Goal: Information Seeking & Learning: Learn about a topic

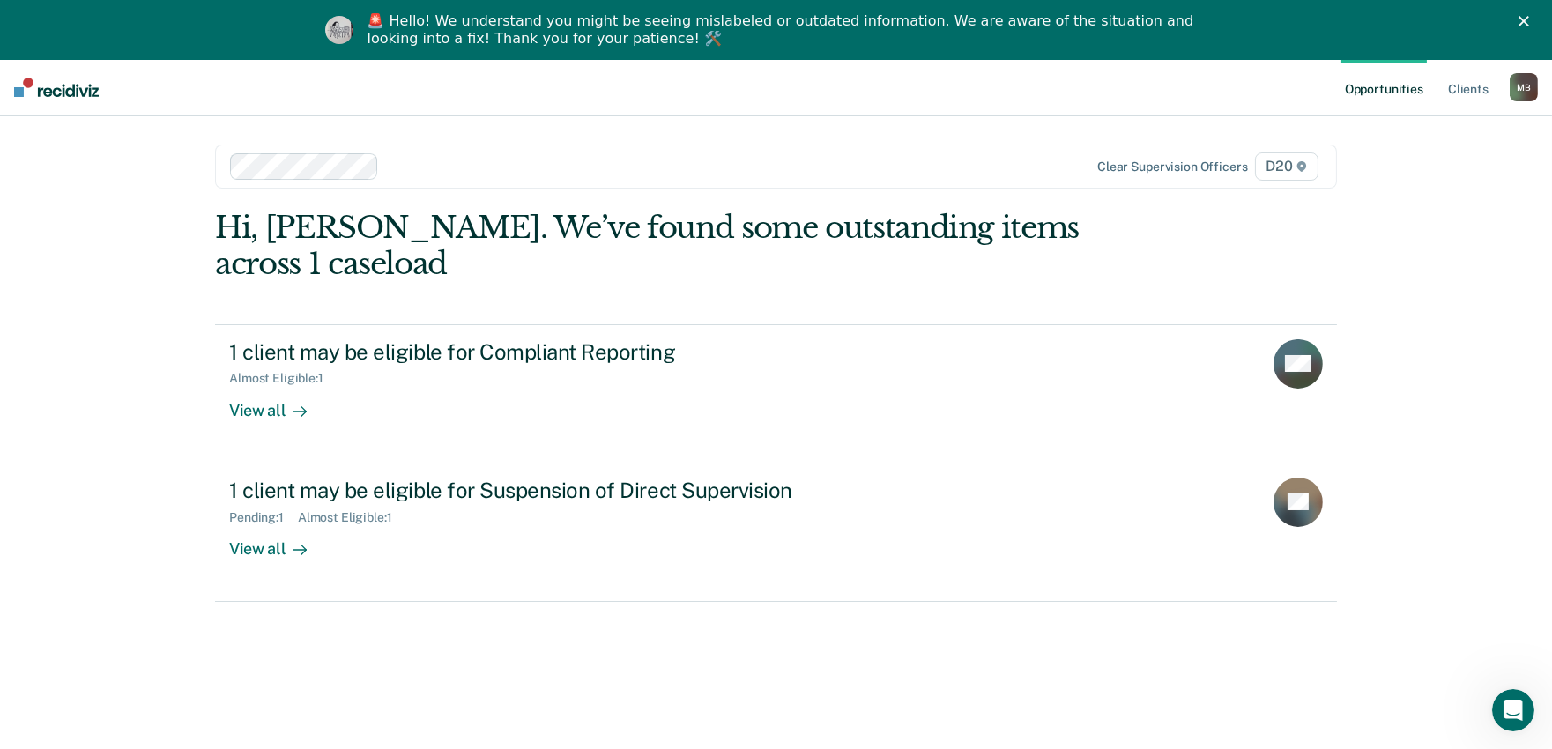
click at [1511, 253] on div "Opportunities Client s [PERSON_NAME] M B Profile How it works Log Out Clear sup…" at bounding box center [776, 434] width 1552 height 749
click at [435, 156] on div at bounding box center [689, 166] width 606 height 20
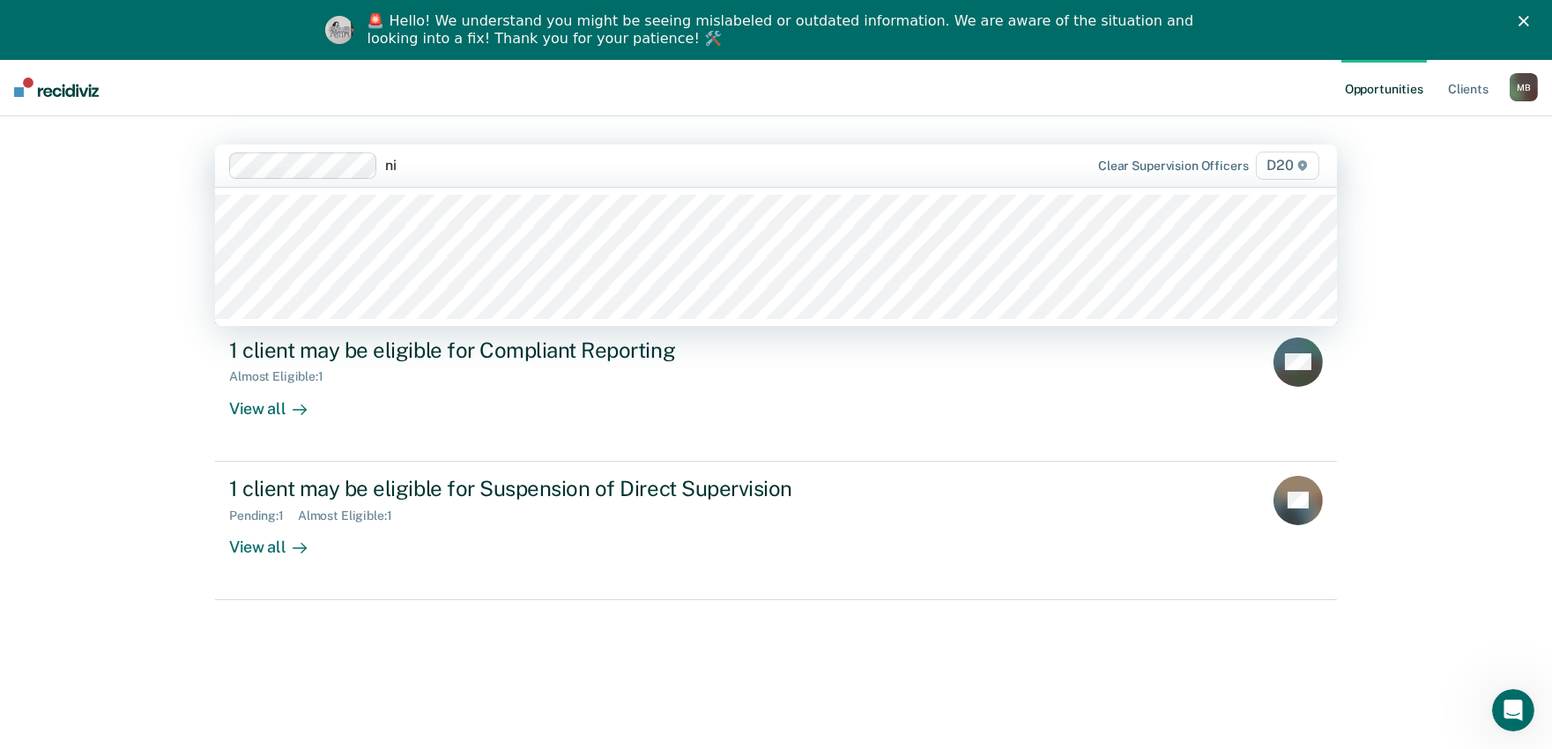
type input "nik"
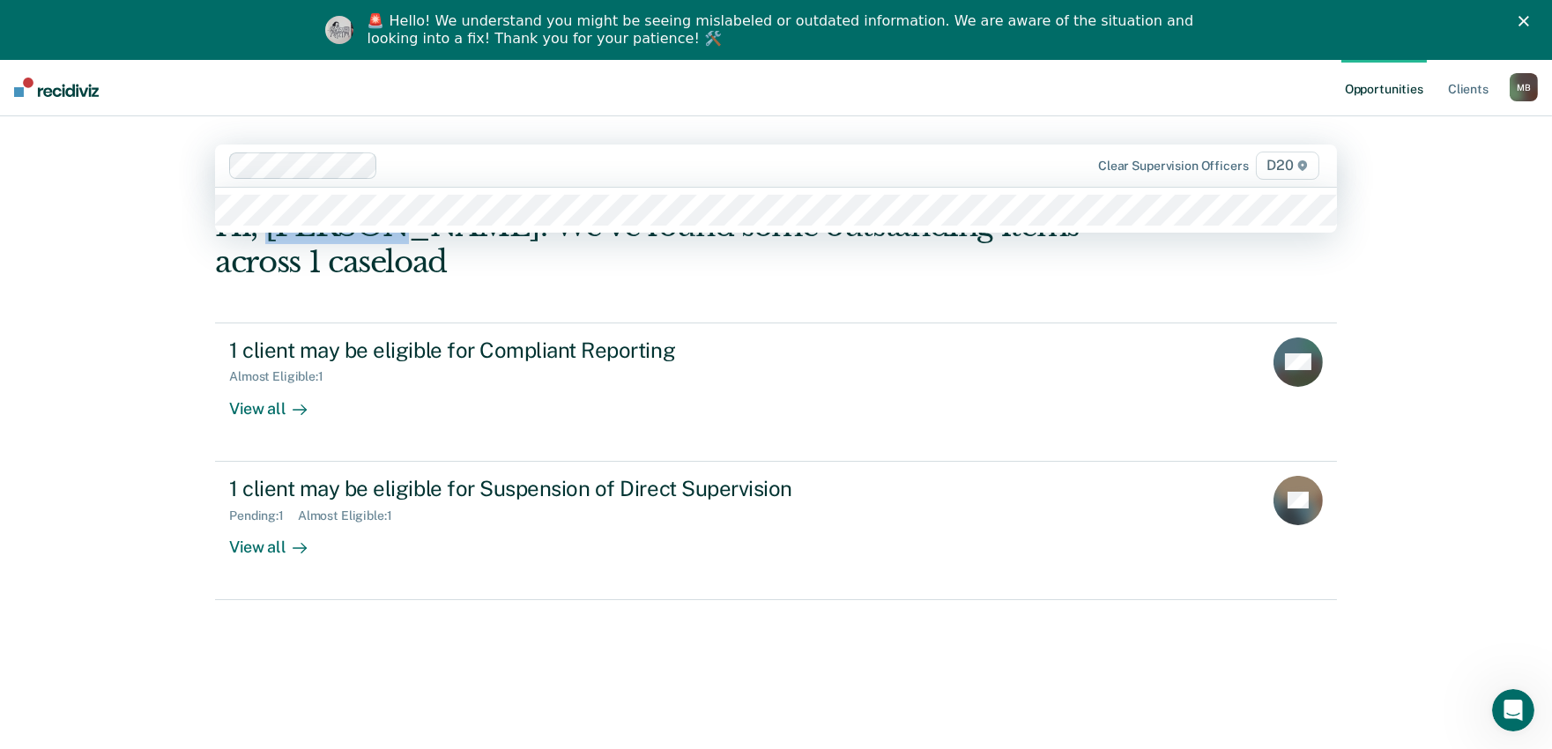
click at [370, 216] on div "Hi, Matthew. We’ve found some outstanding items across 1 caseload" at bounding box center [663, 244] width 897 height 72
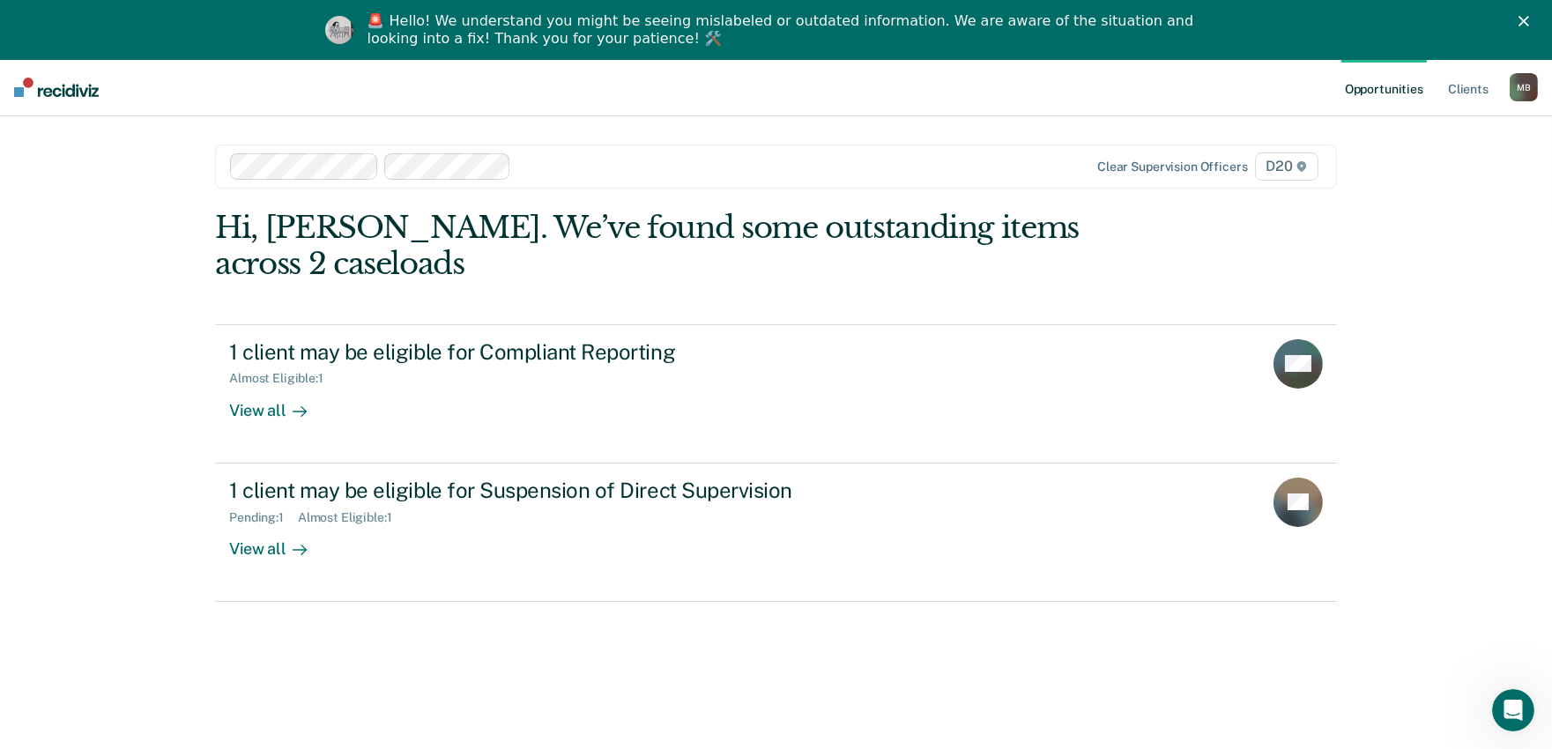
click at [570, 166] on div at bounding box center [755, 166] width 475 height 20
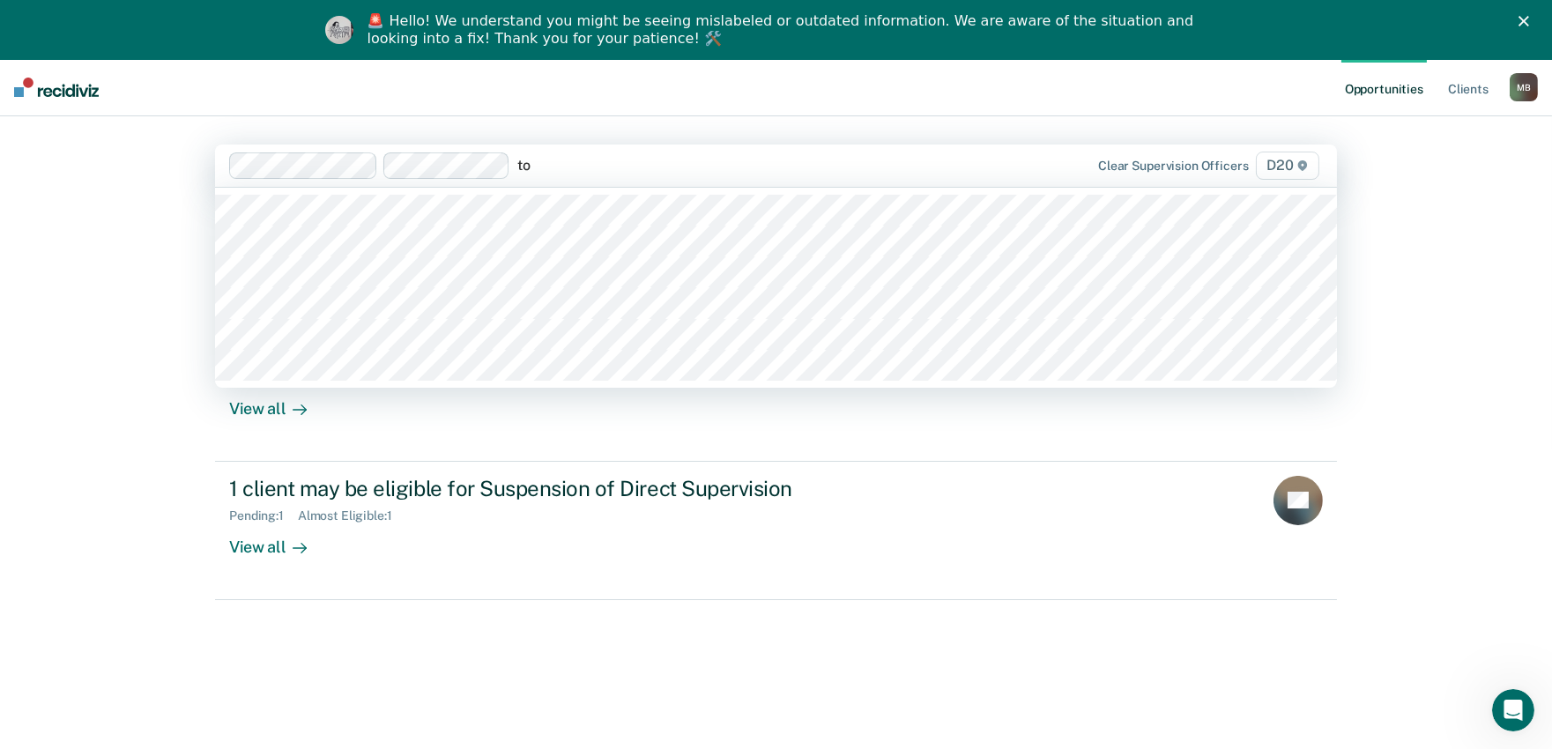
type input "tom"
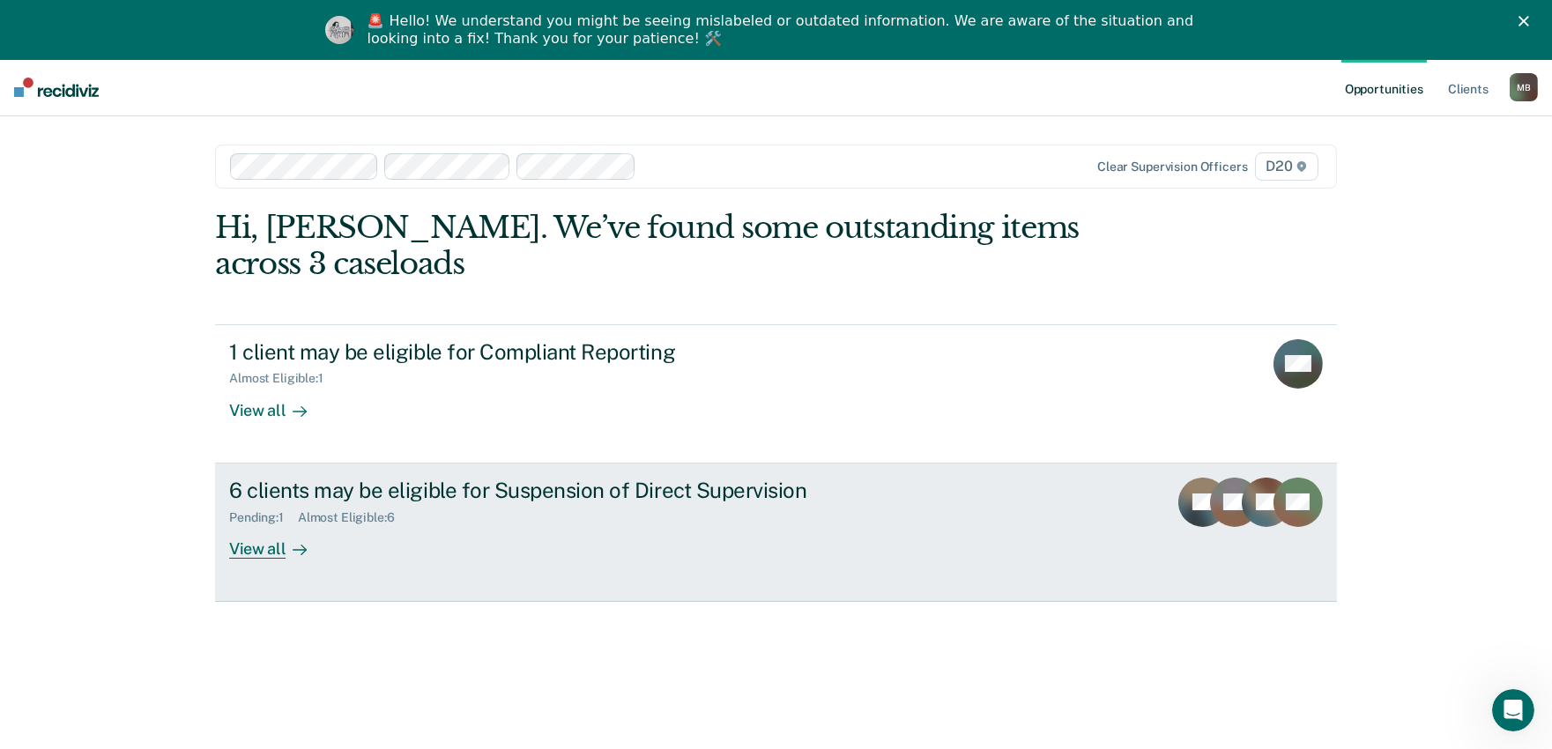
click at [324, 552] on div "6 clients may be eligible for Suspension of Direct Supervision Pending : 1 Almo…" at bounding box center [559, 518] width 661 height 81
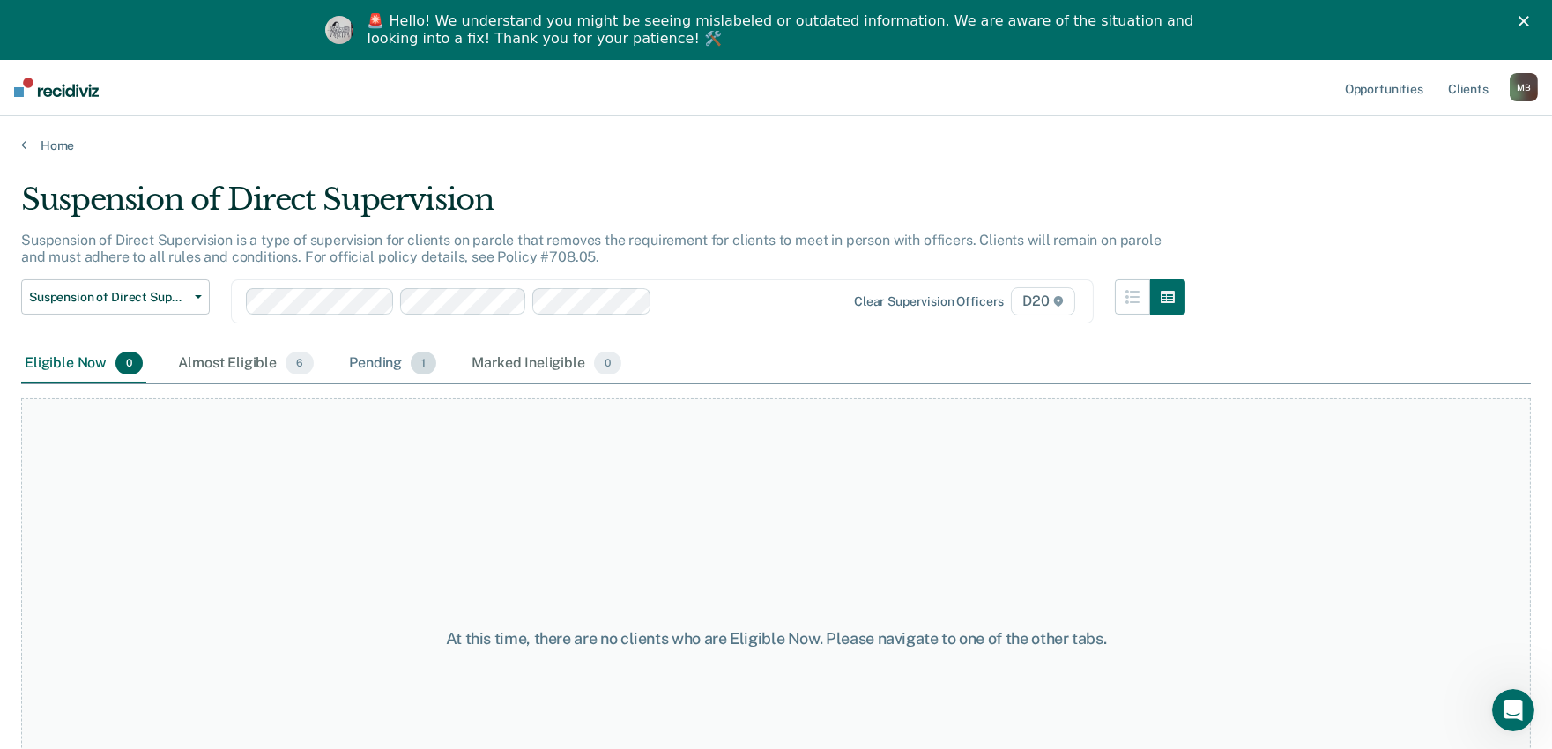
click at [381, 370] on div "Pending 1" at bounding box center [392, 364] width 94 height 39
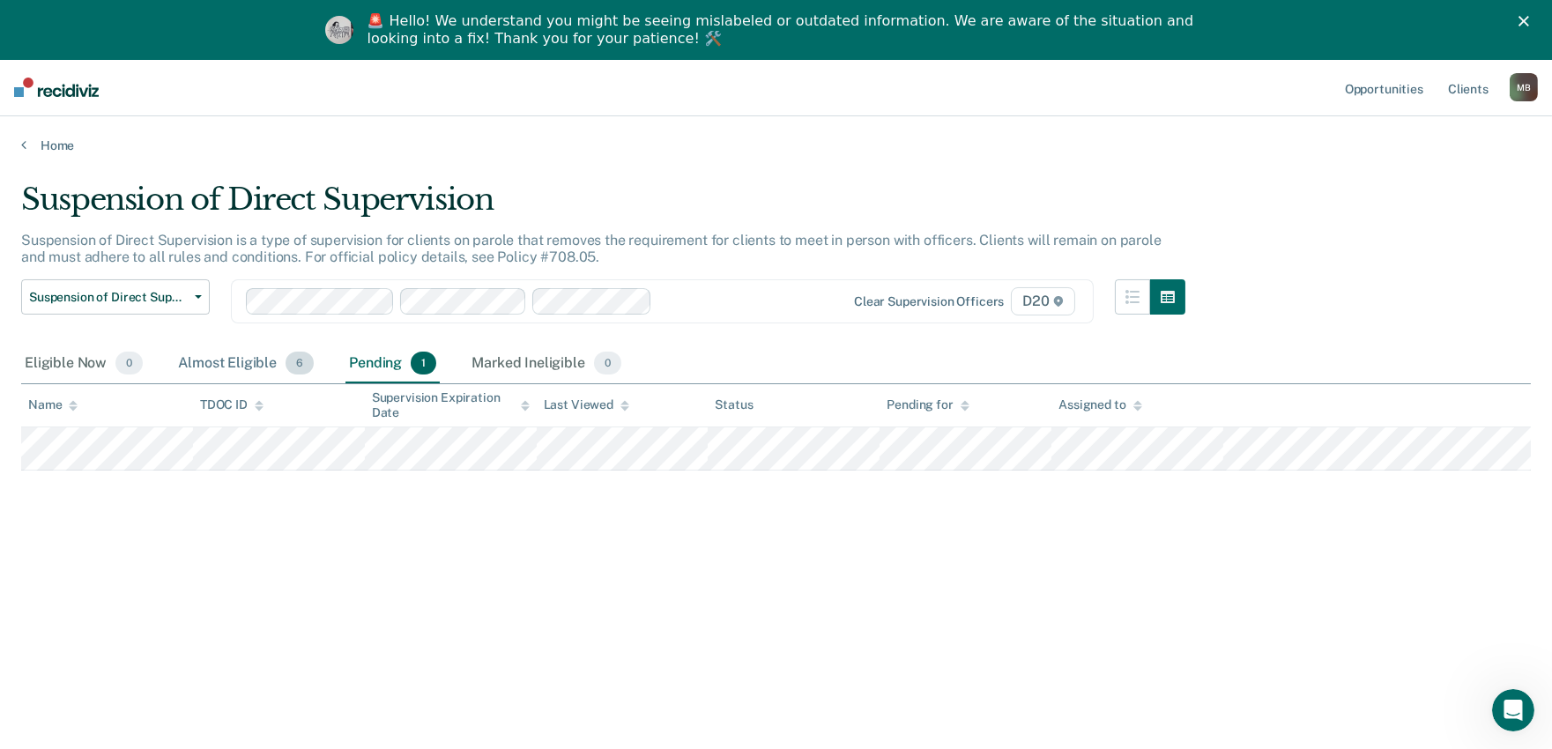
click at [226, 359] on div "Almost Eligible 6" at bounding box center [245, 364] width 143 height 39
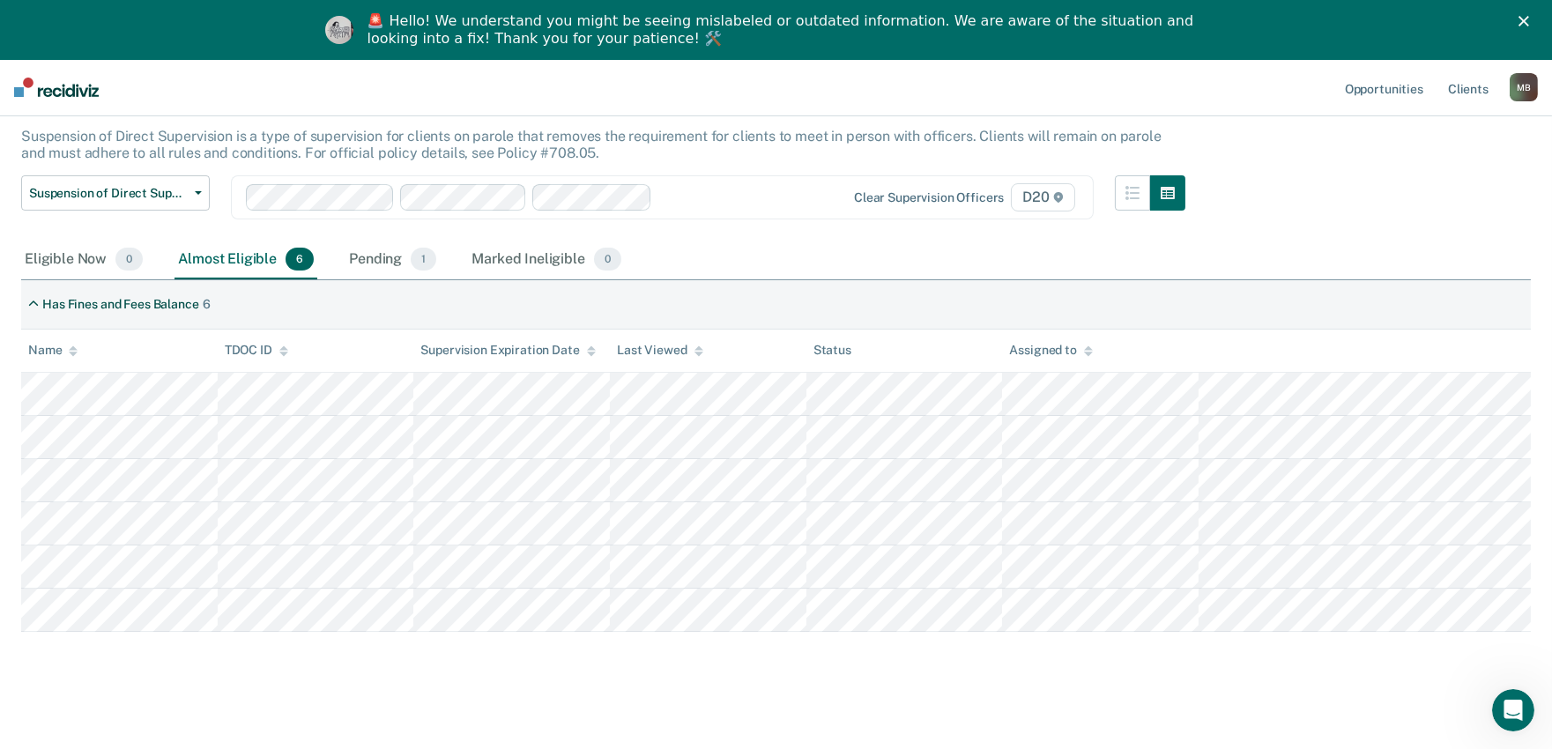
scroll to position [111, 0]
